Goal: Task Accomplishment & Management: Manage account settings

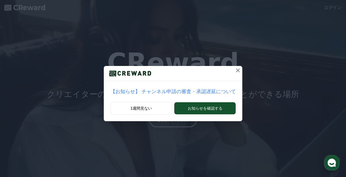
click at [188, 93] on p "【お知らせ】 チャンネル申請の審査・承認遅延について" at bounding box center [173, 92] width 126 height 8
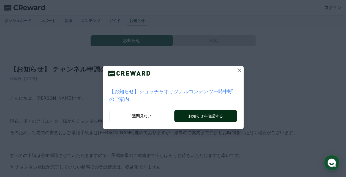
click at [185, 110] on button "お知らせを確認する" at bounding box center [205, 116] width 63 height 12
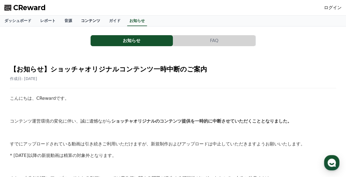
click at [78, 19] on link "コンテンツ" at bounding box center [91, 21] width 28 height 10
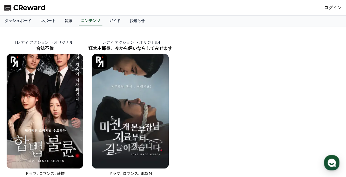
click at [60, 19] on link "音源" at bounding box center [68, 21] width 17 height 10
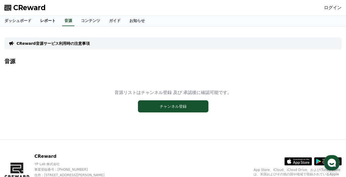
click at [40, 20] on link "レポート" at bounding box center [48, 21] width 24 height 10
click at [11, 21] on link "ダッシュボード" at bounding box center [18, 21] width 36 height 10
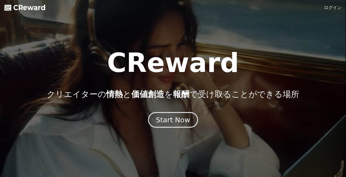
click at [177, 119] on div "Start Now" at bounding box center [173, 119] width 34 height 9
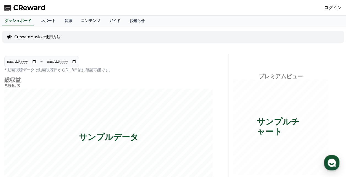
click at [334, 9] on link "ログイン" at bounding box center [333, 7] width 18 height 7
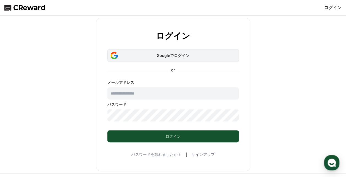
click at [166, 56] on div "Googleでログイン" at bounding box center [173, 56] width 116 height 6
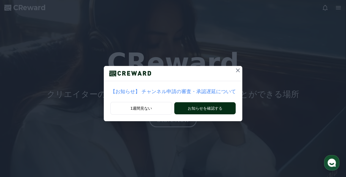
click at [189, 108] on button "お知らせを確認する" at bounding box center [204, 109] width 61 height 12
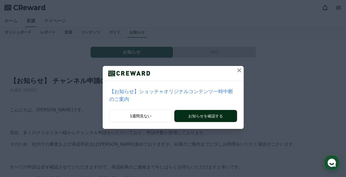
click at [199, 110] on button "お知らせを確認する" at bounding box center [205, 116] width 63 height 12
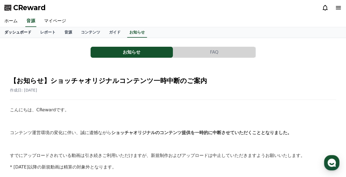
click at [14, 33] on link "ダッシュボード" at bounding box center [18, 32] width 36 height 10
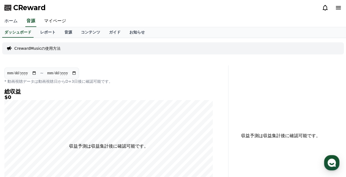
click at [10, 18] on link "ホーム" at bounding box center [11, 21] width 22 height 12
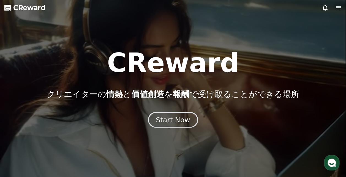
click at [185, 121] on div "Start Now" at bounding box center [173, 119] width 34 height 9
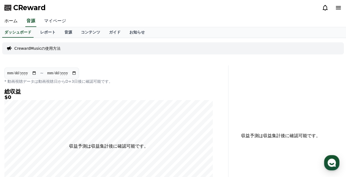
click at [52, 22] on link "マイページ" at bounding box center [55, 21] width 31 height 12
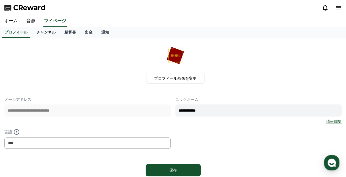
click at [39, 34] on link "チャンネル" at bounding box center [46, 32] width 28 height 10
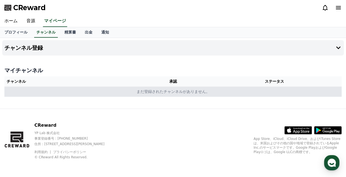
click at [134, 95] on td "まだ登録されたチャンネルがありません。" at bounding box center [173, 92] width 338 height 10
click at [174, 94] on td "まだ登録されたチャンネルがありません。" at bounding box center [173, 92] width 338 height 10
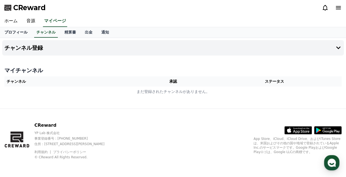
click at [17, 31] on link "プロフィール" at bounding box center [16, 32] width 32 height 10
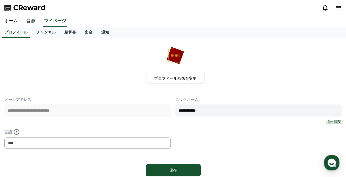
click at [30, 19] on link "音源" at bounding box center [31, 21] width 18 height 12
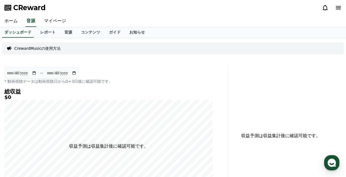
click at [335, 7] on div at bounding box center [332, 7] width 20 height 7
click at [338, 10] on icon at bounding box center [338, 7] width 7 height 7
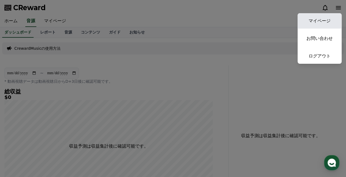
click at [324, 23] on link "マイページ" at bounding box center [320, 20] width 44 height 15
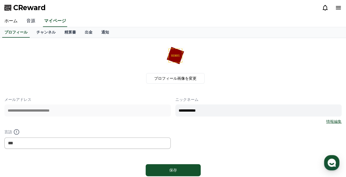
click at [30, 21] on link "音源" at bounding box center [31, 21] width 18 height 12
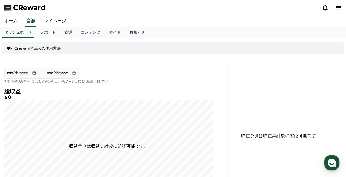
click at [14, 21] on link "ホーム" at bounding box center [11, 21] width 22 height 12
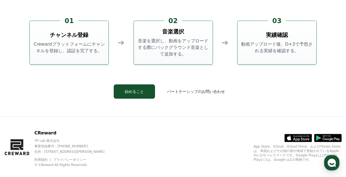
scroll to position [1493, 0]
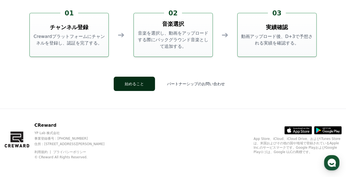
click at [140, 83] on button "始めること" at bounding box center [134, 84] width 41 height 14
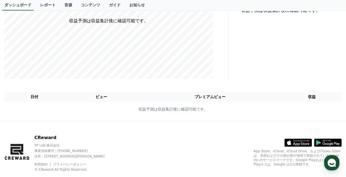
scroll to position [138, 0]
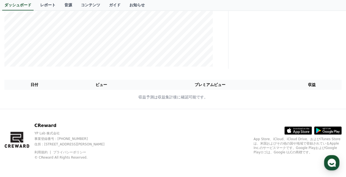
click at [293, 131] on icon at bounding box center [298, 131] width 27 height 8
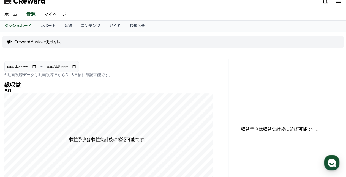
scroll to position [0, 0]
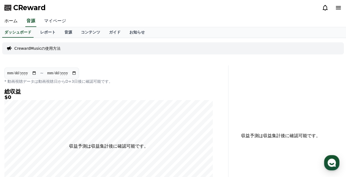
click at [41, 18] on link "マイページ" at bounding box center [55, 21] width 31 height 12
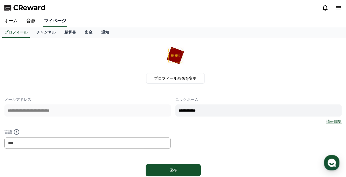
click at [49, 22] on link "マイページ" at bounding box center [55, 21] width 24 height 12
click at [342, 8] on icon at bounding box center [338, 7] width 7 height 7
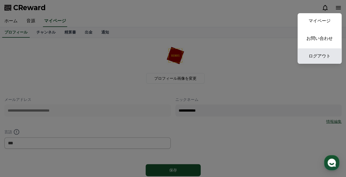
click at [313, 56] on link "ログアウト" at bounding box center [320, 55] width 44 height 15
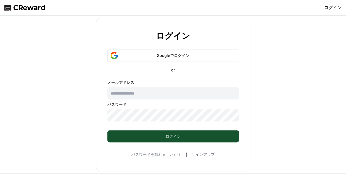
click at [147, 94] on input "text" at bounding box center [173, 94] width 132 height 12
type input "**********"
